Goal: Information Seeking & Learning: Check status

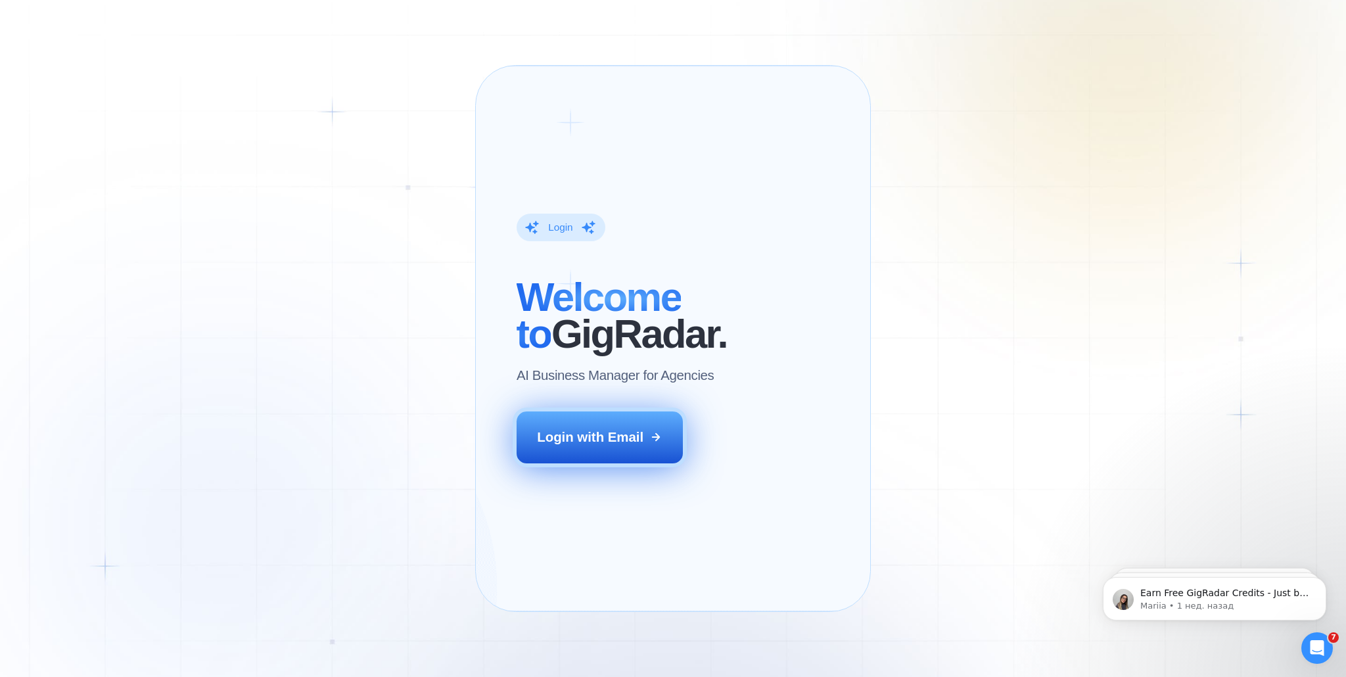
click at [571, 446] on div "Login with Email" at bounding box center [590, 437] width 106 height 18
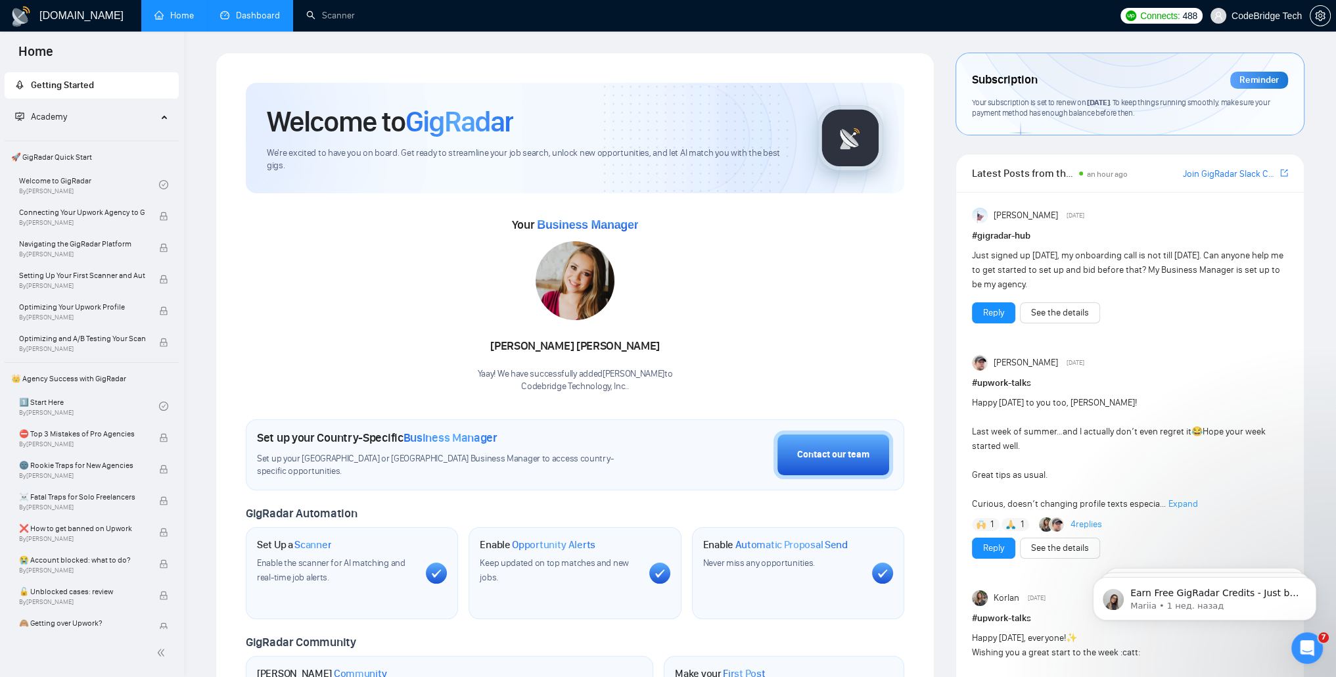
click at [250, 18] on link "Dashboard" at bounding box center [250, 15] width 60 height 11
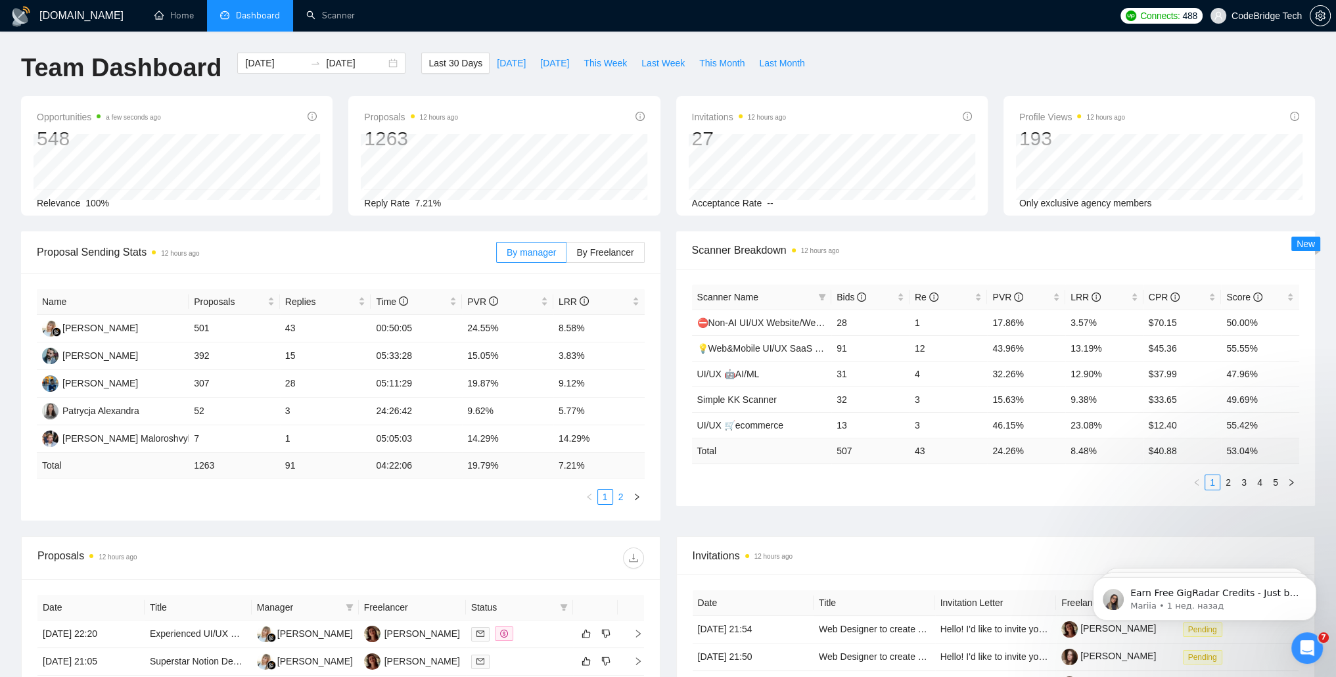
click at [626, 502] on link "2" at bounding box center [621, 497] width 14 height 14
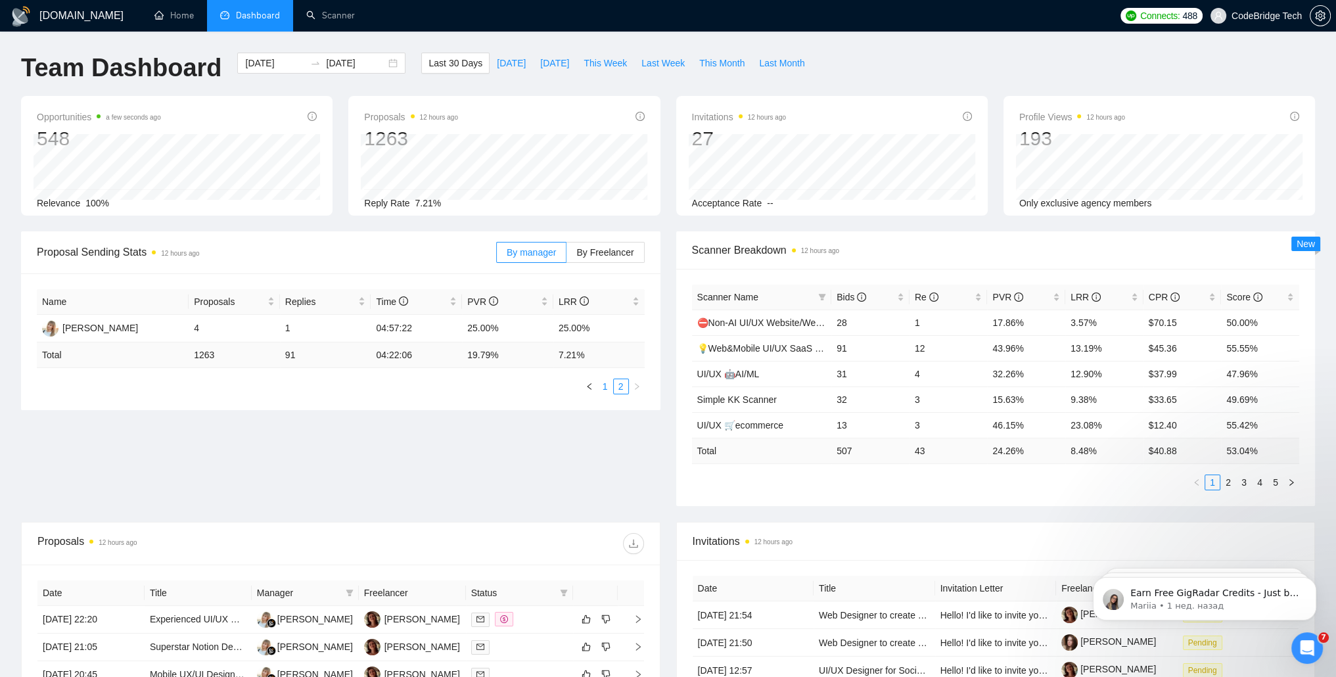
click at [605, 390] on link "1" at bounding box center [605, 386] width 14 height 14
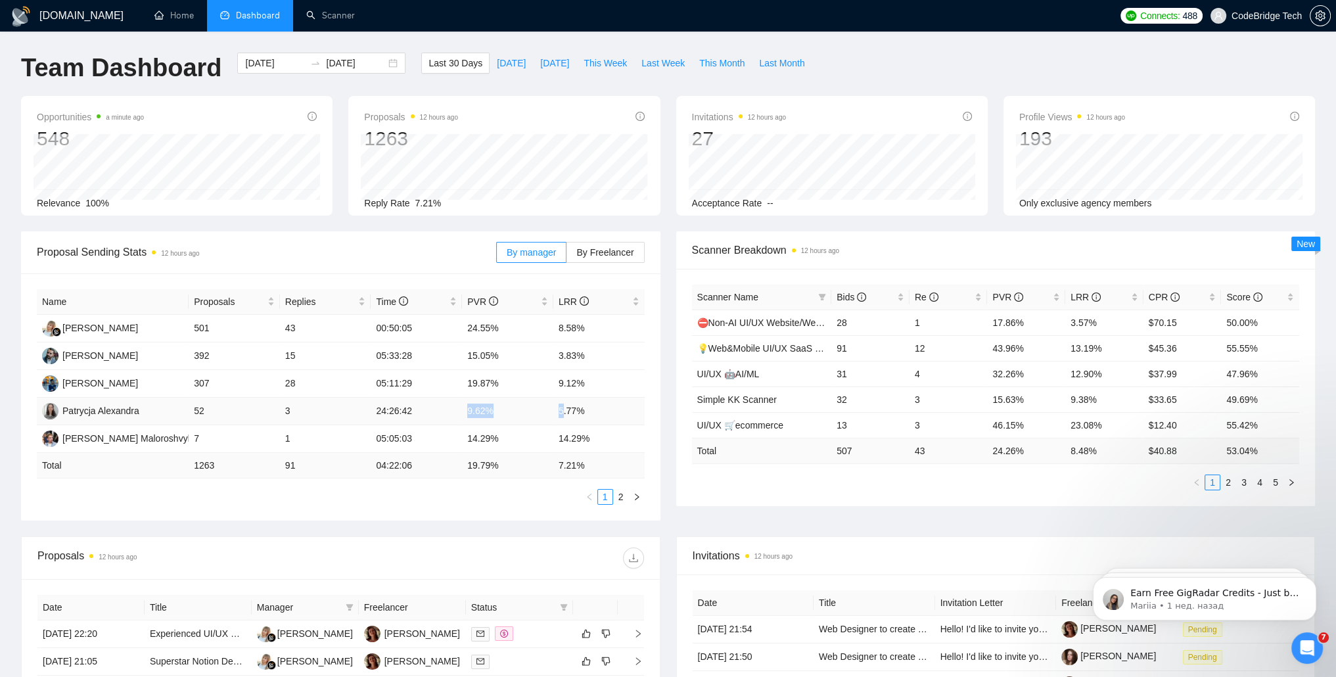
drag, startPoint x: 465, startPoint y: 418, endPoint x: 566, endPoint y: 419, distance: 101.9
click at [566, 419] on tr "Patrycja Alexandra 52 3 24:26:42 9.62% 5.77%" at bounding box center [341, 412] width 608 height 28
drag, startPoint x: 566, startPoint y: 419, endPoint x: 486, endPoint y: 413, distance: 80.4
click at [488, 413] on td "9.62%" at bounding box center [507, 412] width 91 height 28
click at [468, 415] on td "9.62%" at bounding box center [507, 412] width 91 height 28
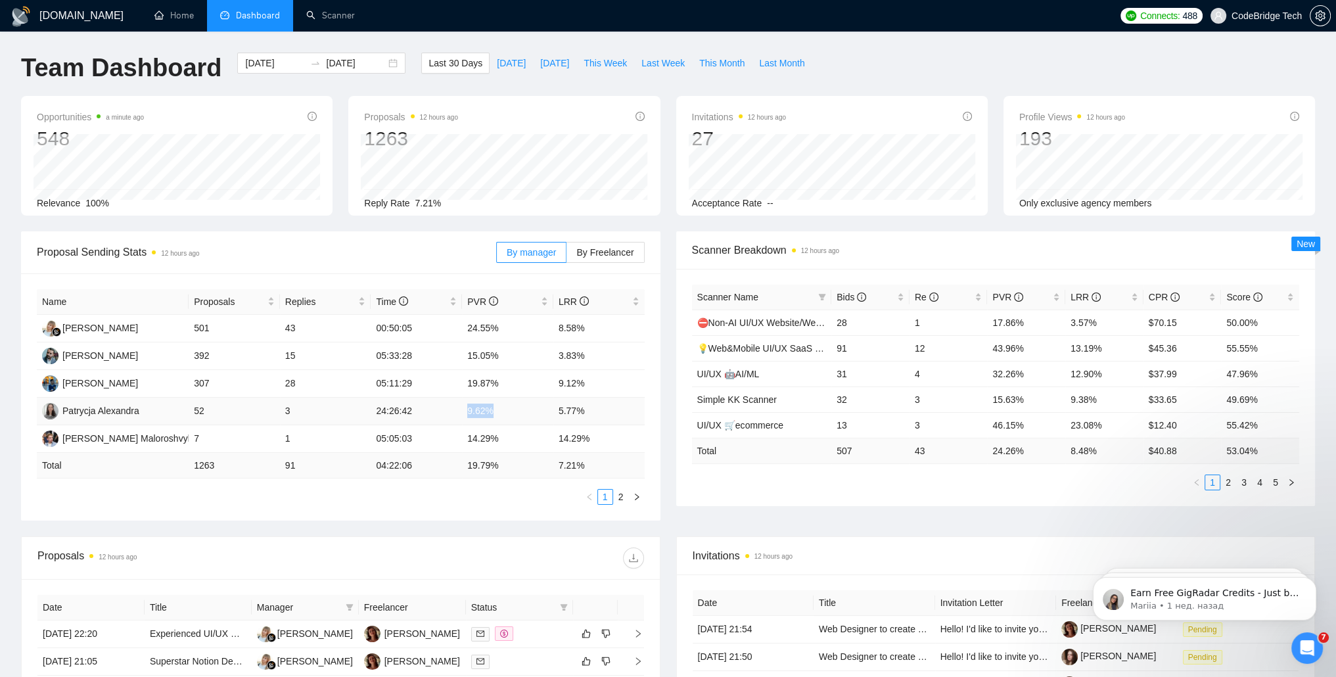
drag, startPoint x: 468, startPoint y: 413, endPoint x: 528, endPoint y: 413, distance: 60.5
click at [528, 413] on td "9.62%" at bounding box center [507, 412] width 91 height 28
drag, startPoint x: 528, startPoint y: 413, endPoint x: 560, endPoint y: 418, distance: 31.9
click at [560, 418] on td "5.77%" at bounding box center [598, 412] width 91 height 28
drag, startPoint x: 551, startPoint y: 409, endPoint x: 637, endPoint y: 411, distance: 86.8
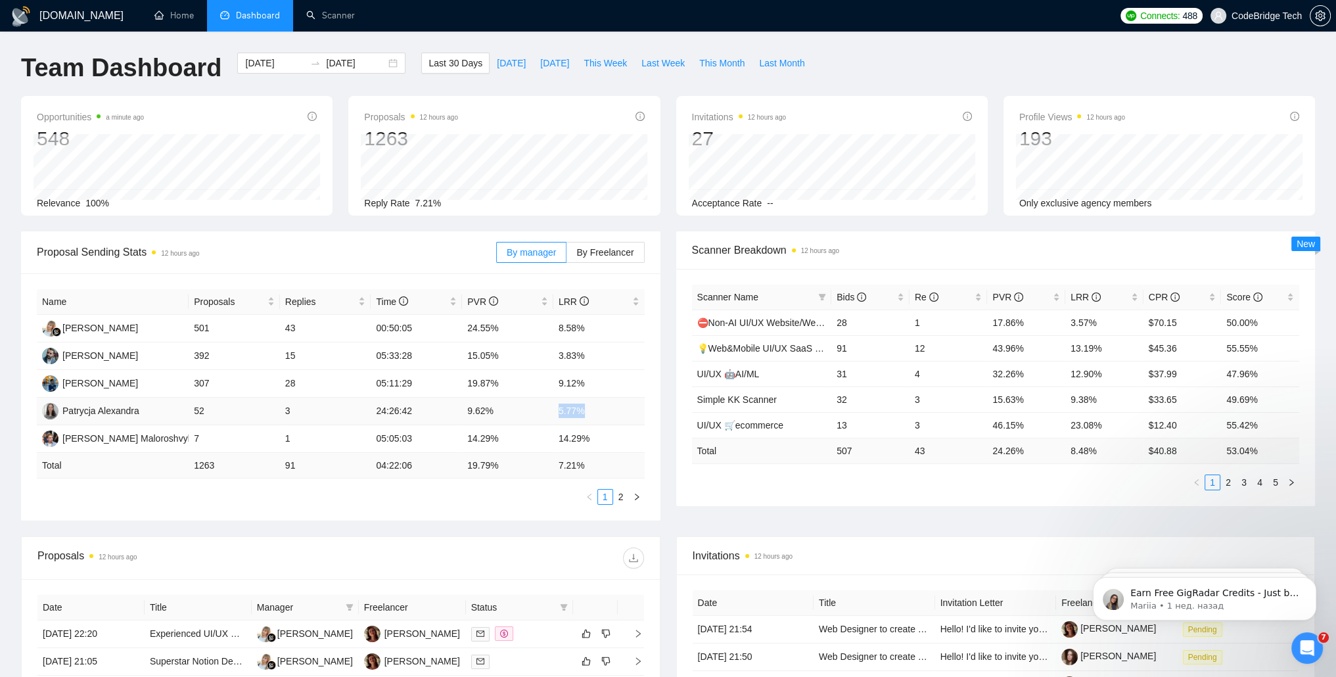
click at [637, 411] on tr "Patrycja Alexandra 52 3 24:26:42 9.62% 5.77%" at bounding box center [341, 412] width 608 height 28
drag, startPoint x: 637, startPoint y: 411, endPoint x: 586, endPoint y: 415, distance: 52.1
click at [586, 415] on td "5.77%" at bounding box center [598, 412] width 91 height 28
click at [574, 413] on td "5.77%" at bounding box center [598, 412] width 91 height 28
drag, startPoint x: 463, startPoint y: 356, endPoint x: 545, endPoint y: 358, distance: 82.2
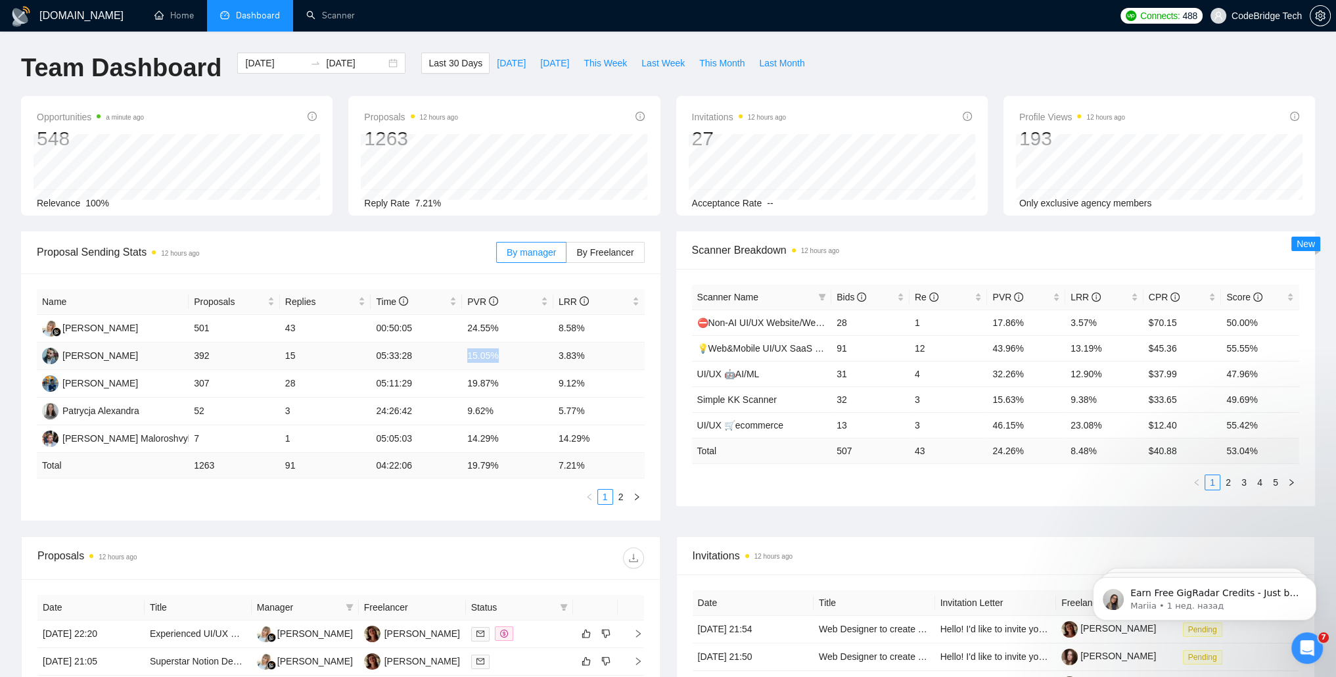
click at [545, 358] on tr "[PERSON_NAME] 392 15 05:33:28 15.05% 3.83%" at bounding box center [341, 356] width 608 height 28
drag, startPoint x: 545, startPoint y: 358, endPoint x: 512, endPoint y: 358, distance: 32.9
click at [512, 358] on td "15.05%" at bounding box center [507, 356] width 91 height 28
click at [473, 359] on td "15.05%" at bounding box center [507, 356] width 91 height 28
drag, startPoint x: 581, startPoint y: 418, endPoint x: 410, endPoint y: 405, distance: 171.3
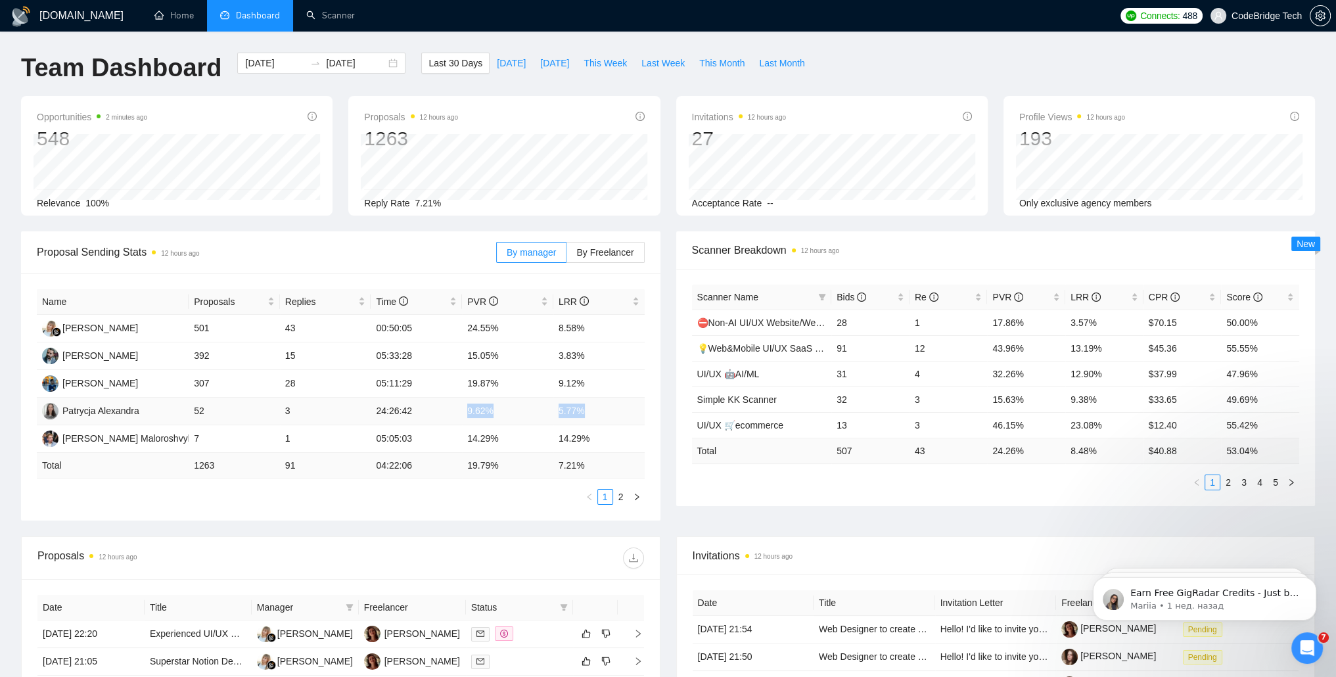
click at [410, 405] on tr "Patrycja Alexandra 52 3 24:26:42 9.62% 5.77%" at bounding box center [341, 412] width 608 height 28
drag, startPoint x: 410, startPoint y: 405, endPoint x: 507, endPoint y: 409, distance: 97.3
click at [507, 409] on td "9.62%" at bounding box center [507, 412] width 91 height 28
click at [484, 412] on td "9.62%" at bounding box center [507, 412] width 91 height 28
click at [570, 414] on td "5.77%" at bounding box center [598, 412] width 91 height 28
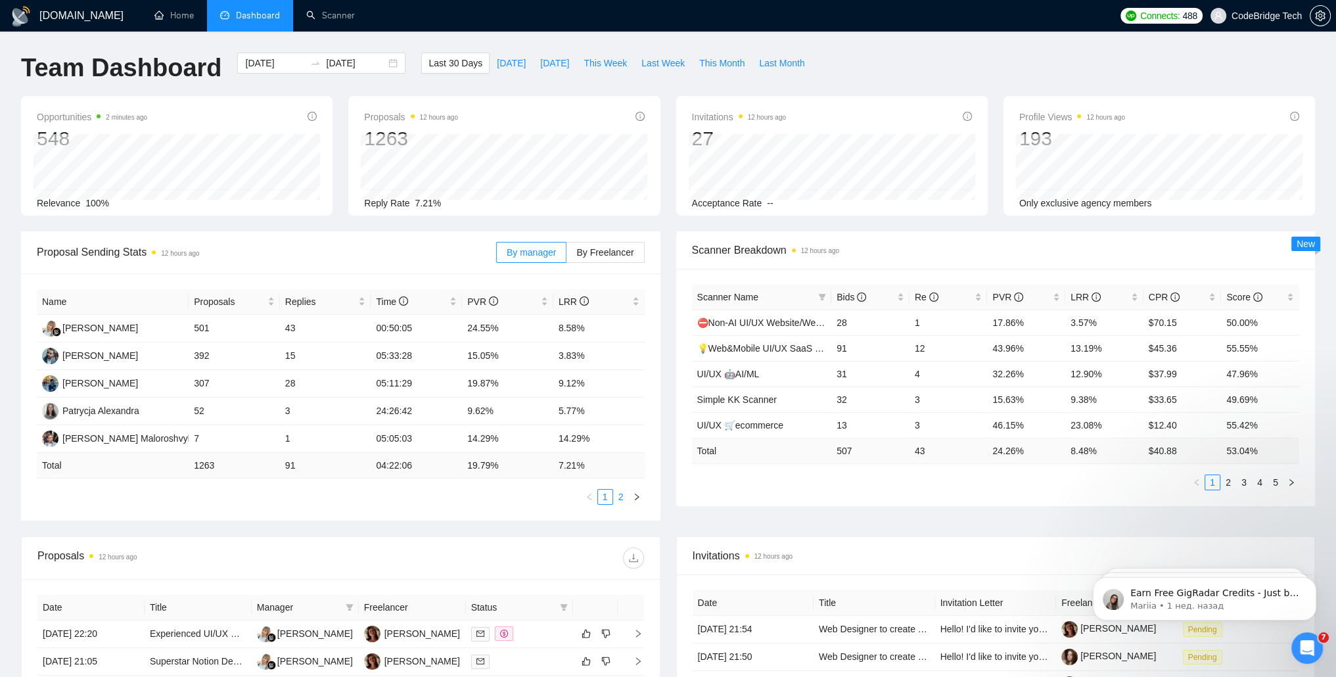
click at [622, 500] on link "2" at bounding box center [621, 497] width 14 height 14
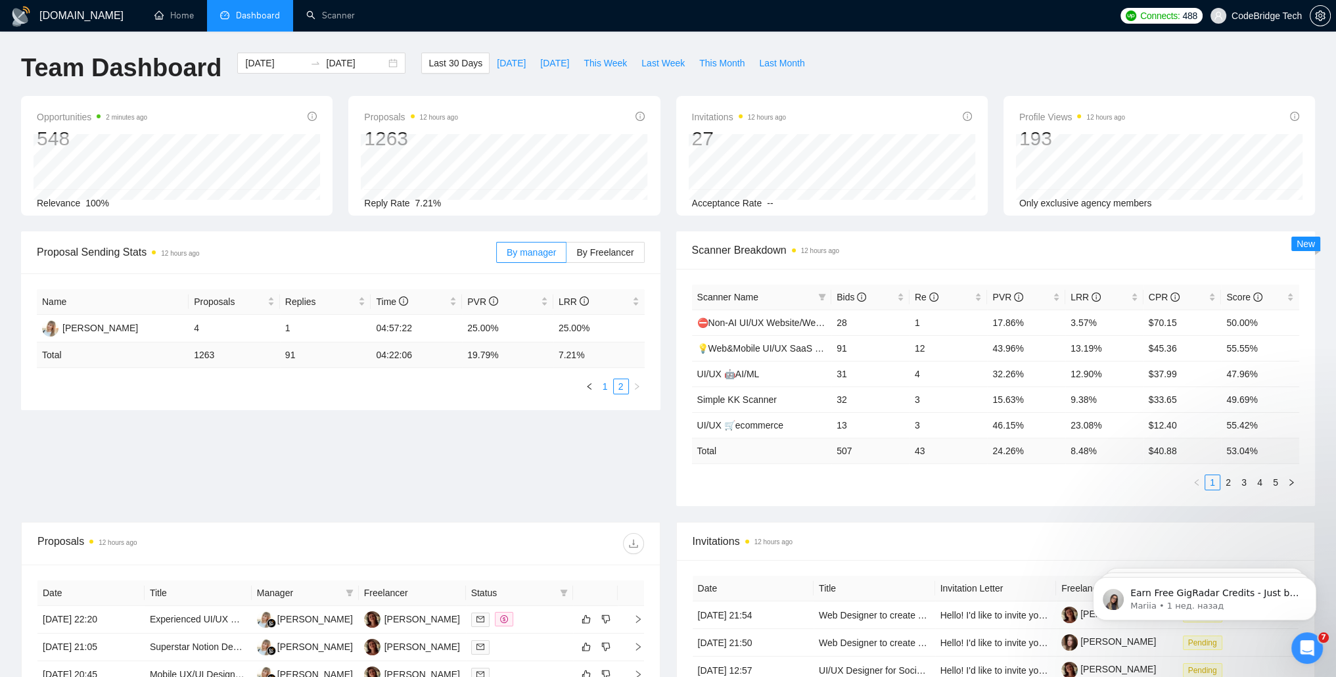
click at [605, 390] on link "1" at bounding box center [605, 386] width 14 height 14
